Goal: Task Accomplishment & Management: Manage account settings

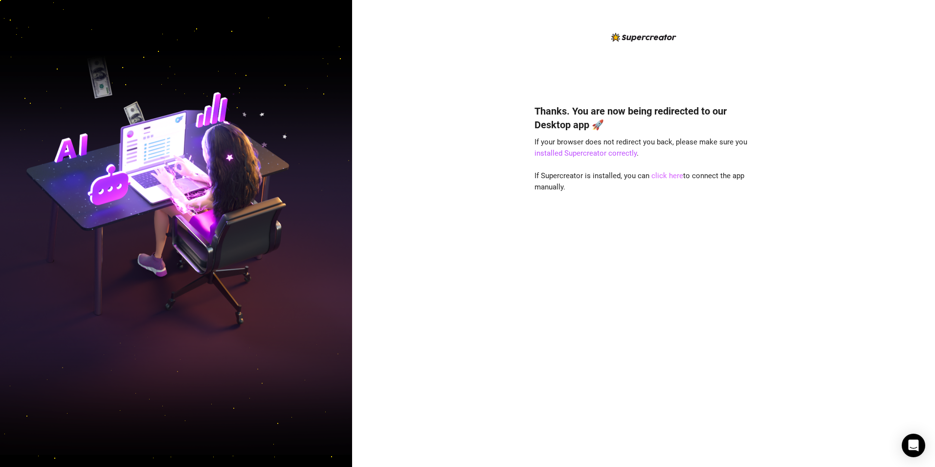
click at [671, 178] on link "click here" at bounding box center [667, 175] width 32 height 9
click at [666, 174] on link "click here" at bounding box center [667, 175] width 32 height 9
click at [664, 179] on link "click here" at bounding box center [667, 175] width 32 height 9
drag, startPoint x: 888, startPoint y: 83, endPoint x: 814, endPoint y: 117, distance: 81.8
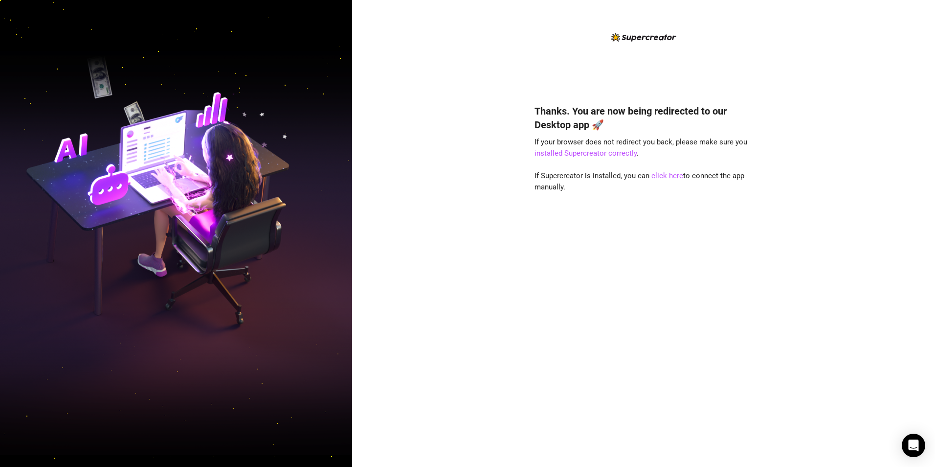
click at [887, 85] on div "Thanks. You are now being redirected to our Desktop app 🚀 If your browser does …" at bounding box center [643, 233] width 583 height 467
click at [679, 175] on link "click here" at bounding box center [667, 175] width 32 height 9
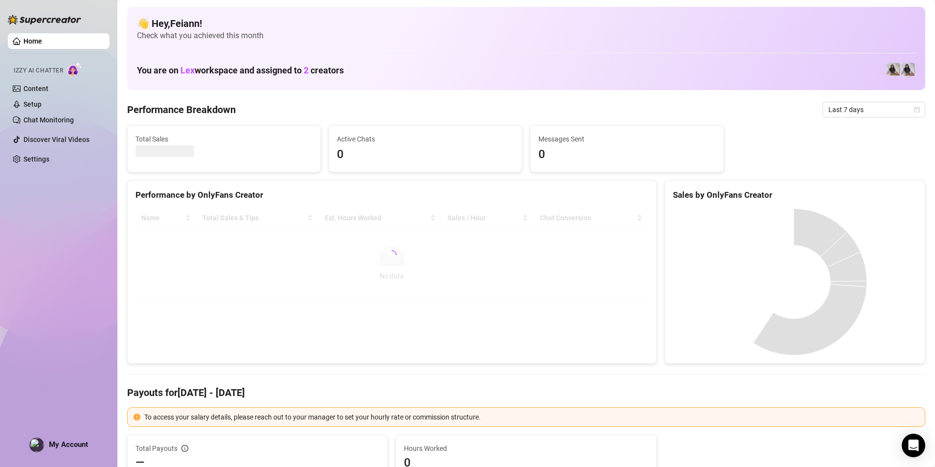
click at [67, 451] on div "My Account" at bounding box center [58, 444] width 59 height 15
click at [69, 444] on span "My Account" at bounding box center [68, 444] width 39 height 9
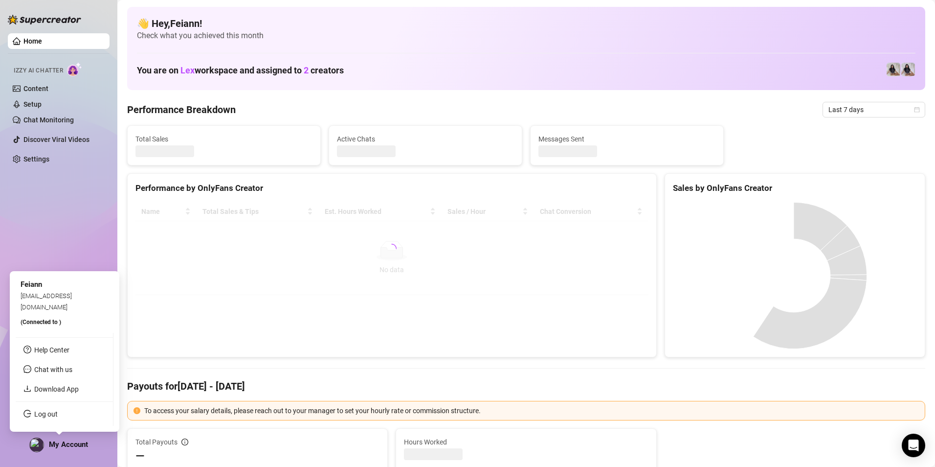
click at [58, 416] on link "Log out" at bounding box center [45, 414] width 23 height 8
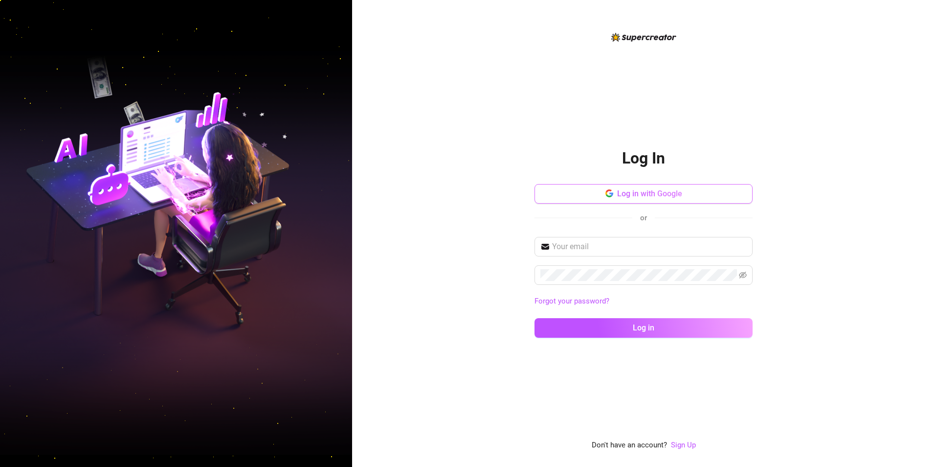
click at [635, 193] on span "Log in with Google" at bounding box center [649, 193] width 65 height 9
